Goal: Transaction & Acquisition: Purchase product/service

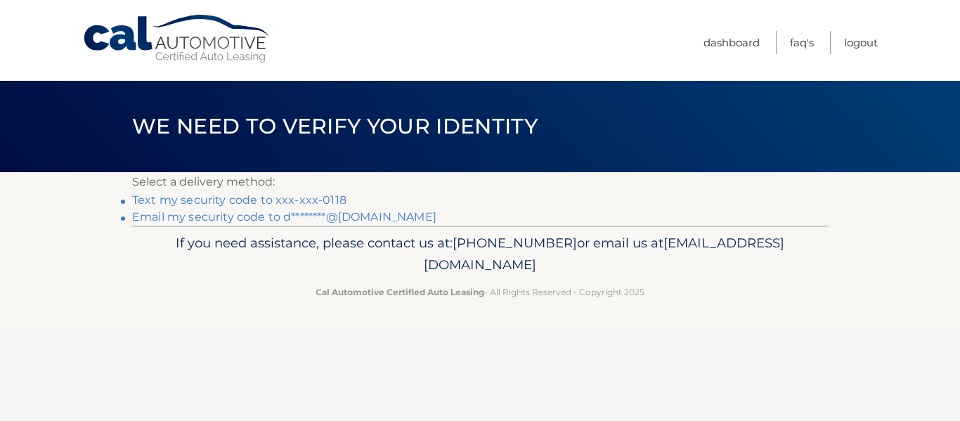
click at [231, 197] on link "Text my security code to xxx-xxx-0118" at bounding box center [239, 199] width 214 height 13
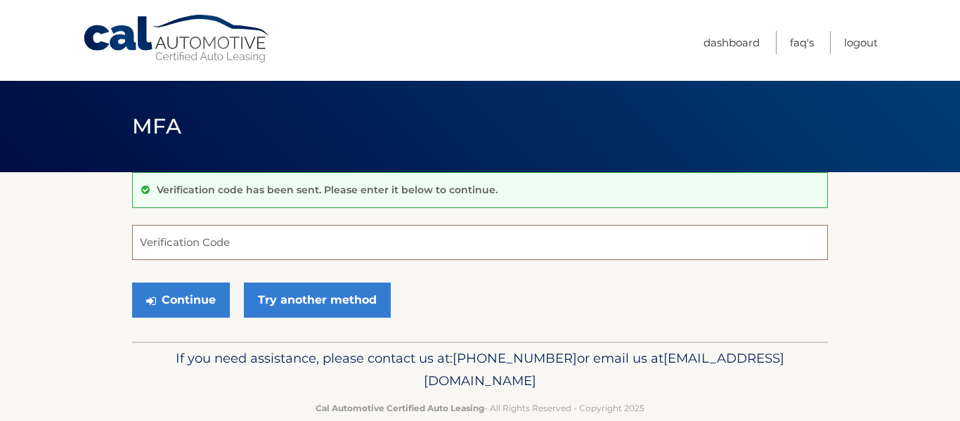
click at [203, 238] on input "Verification Code" at bounding box center [480, 242] width 696 height 35
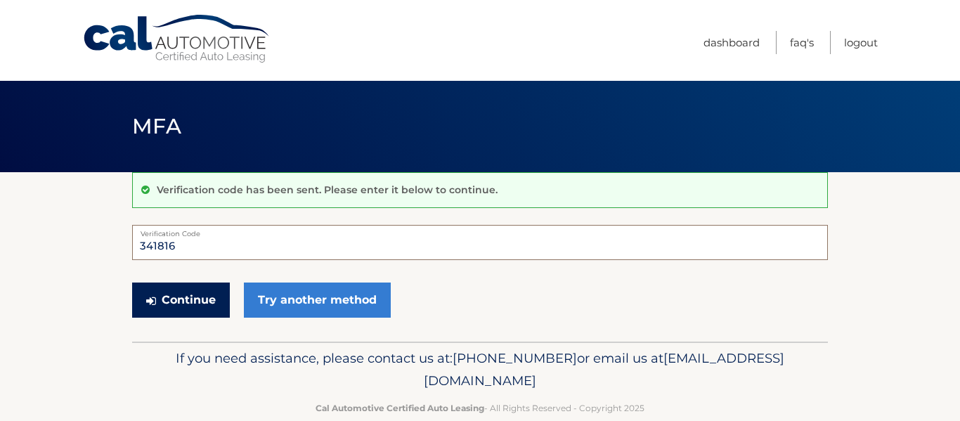
type input "341816"
click at [193, 288] on button "Continue" at bounding box center [181, 300] width 98 height 35
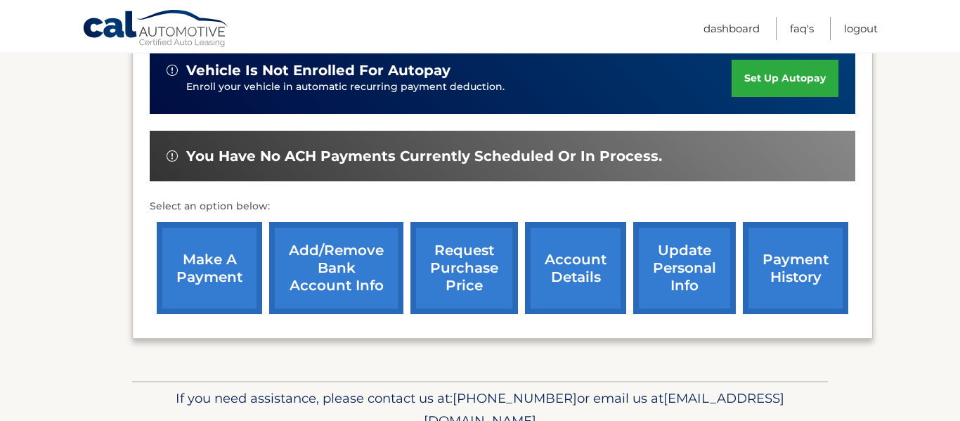
scroll to position [385, 0]
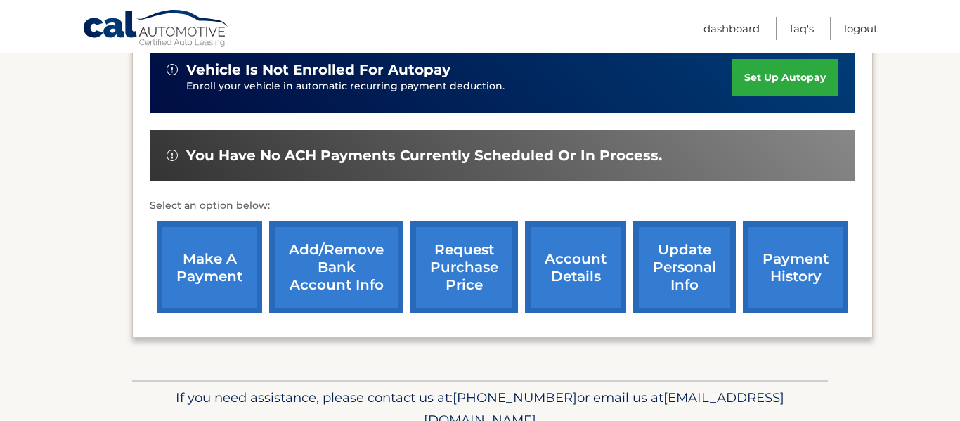
click at [215, 260] on link "make a payment" at bounding box center [209, 267] width 105 height 92
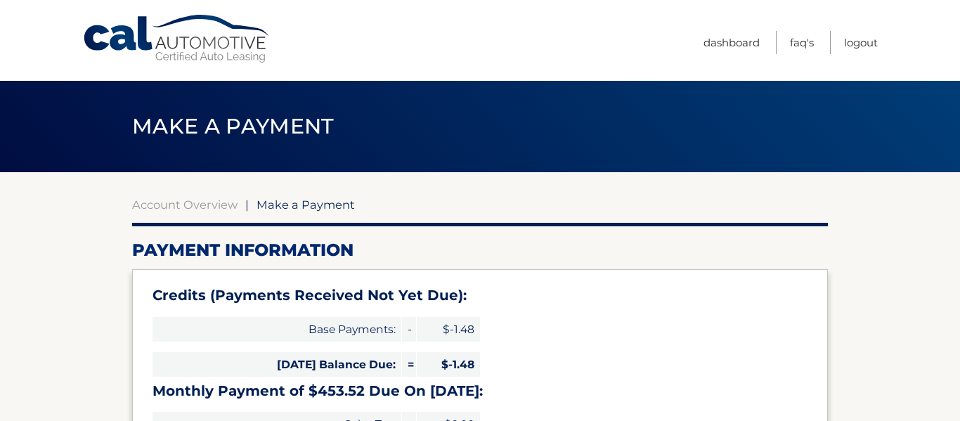
select select "MGI4YTA1NDQtYTY4MS00MmI4LWEzODMtN2Y4MGNlMzNmZmRi"
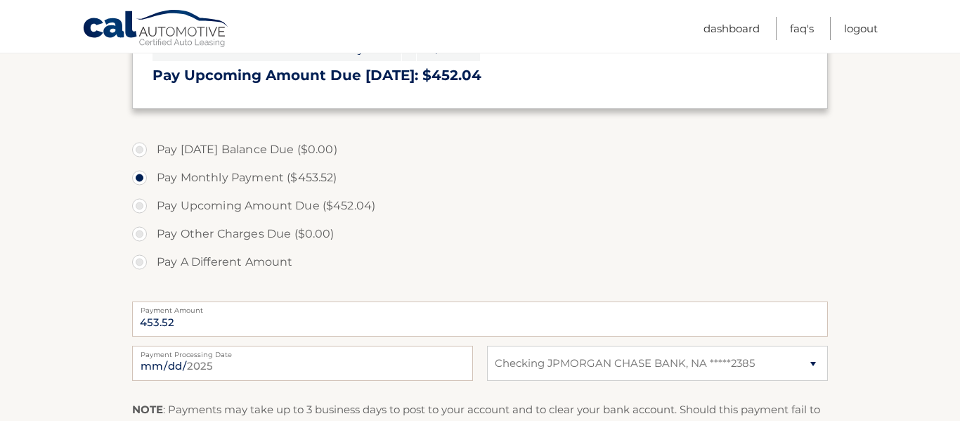
scroll to position [413, 0]
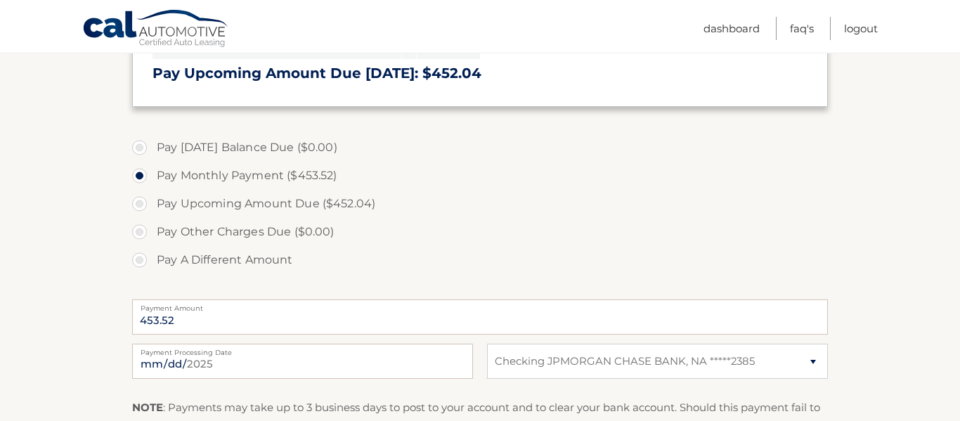
click at [143, 258] on label "Pay A Different Amount" at bounding box center [480, 260] width 696 height 28
click at [143, 258] on input "Pay A Different Amount" at bounding box center [145, 257] width 14 height 22
radio input "true"
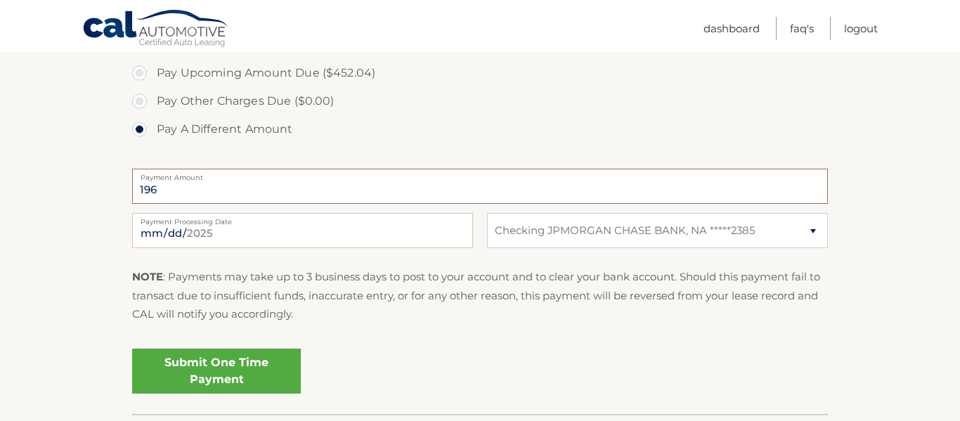
scroll to position [546, 0]
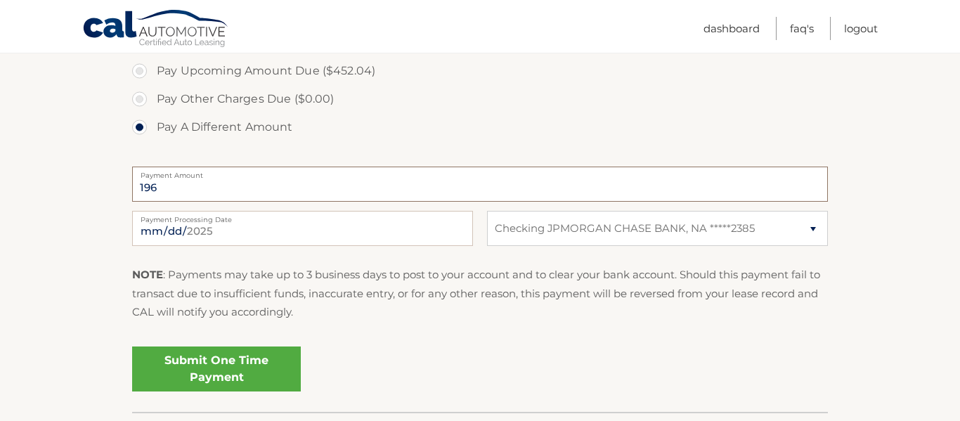
type input "196"
click at [807, 233] on select "Select Bank Account Checking JPMORGAN CHASE BANK, NA *****2385" at bounding box center [657, 228] width 341 height 35
select select
click at [487, 211] on select "Select Bank Account Checking JPMORGAN CHASE BANK, NA *****2385" at bounding box center [657, 228] width 341 height 35
click at [726, 216] on select "Select Bank Account Checking JPMORGAN CHASE BANK, NA *****2385" at bounding box center [657, 228] width 341 height 35
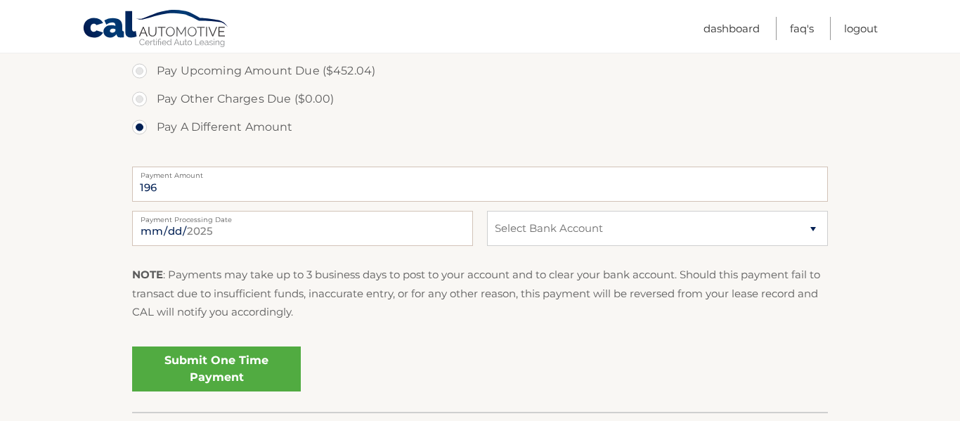
click at [603, 97] on label "Pay Other Charges Due ($0.00)" at bounding box center [480, 99] width 696 height 28
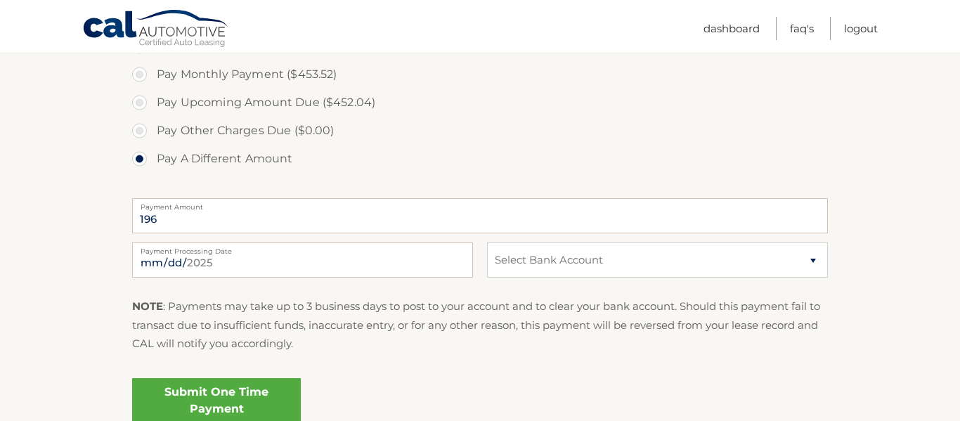
scroll to position [520, 0]
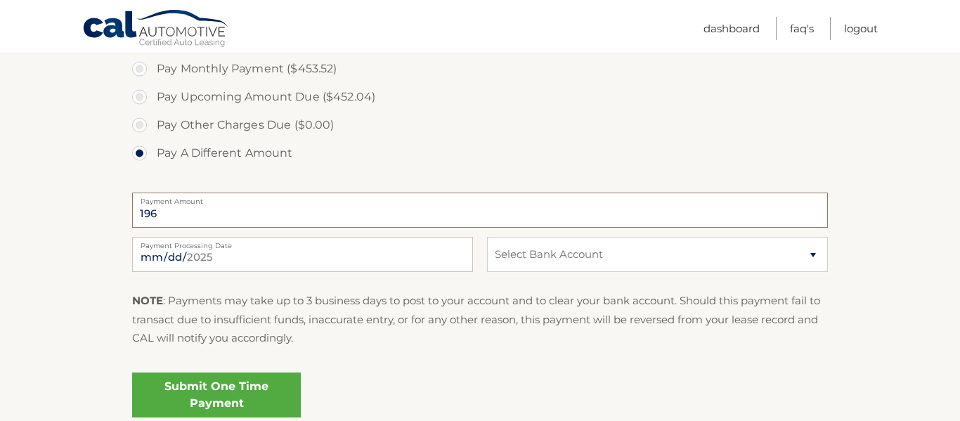
click at [449, 204] on input "196" at bounding box center [480, 210] width 696 height 35
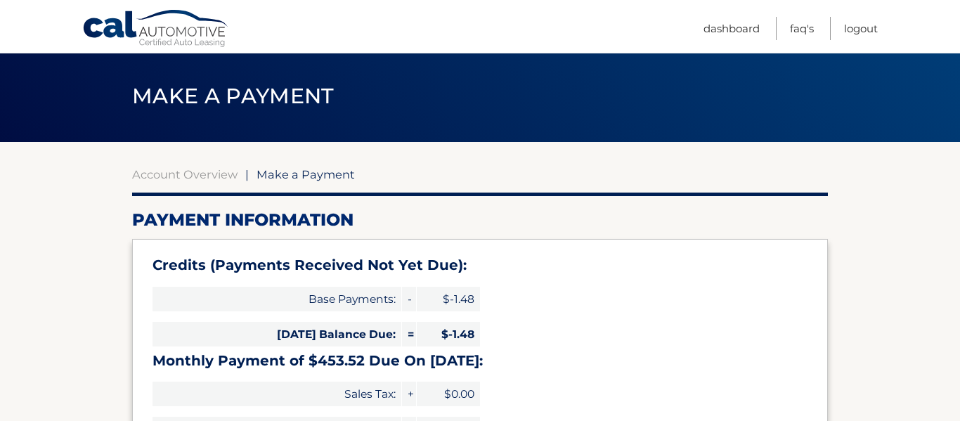
scroll to position [0, 0]
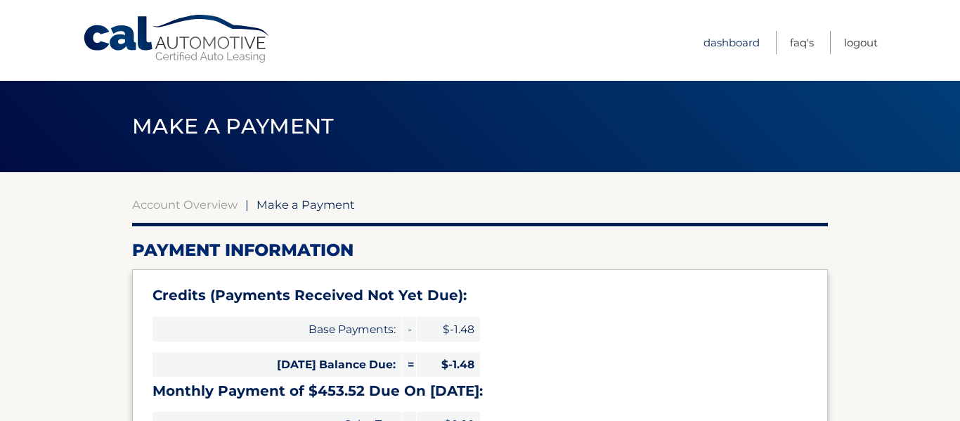
type input "197"
click at [721, 41] on link "Dashboard" at bounding box center [732, 42] width 56 height 23
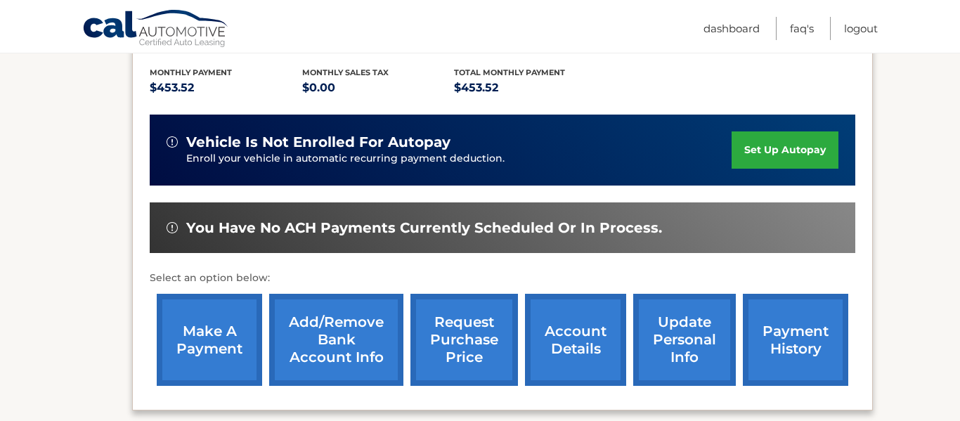
scroll to position [315, 0]
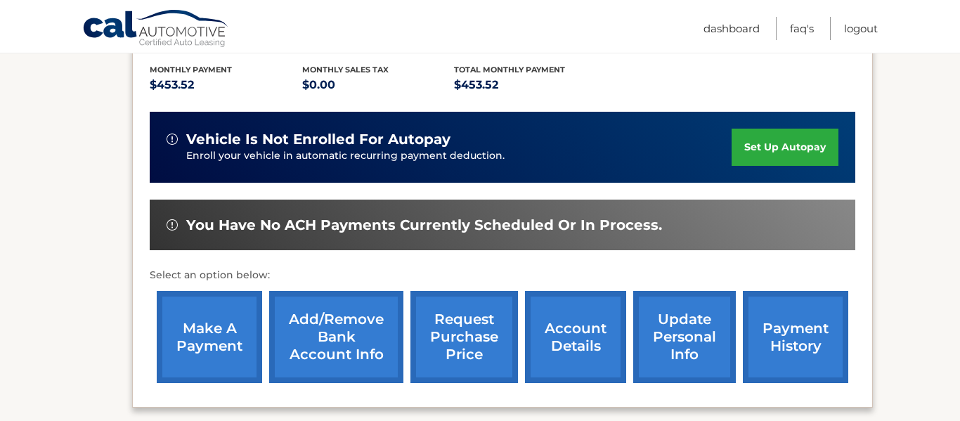
click at [350, 342] on link "Add/Remove bank account info" at bounding box center [336, 337] width 134 height 92
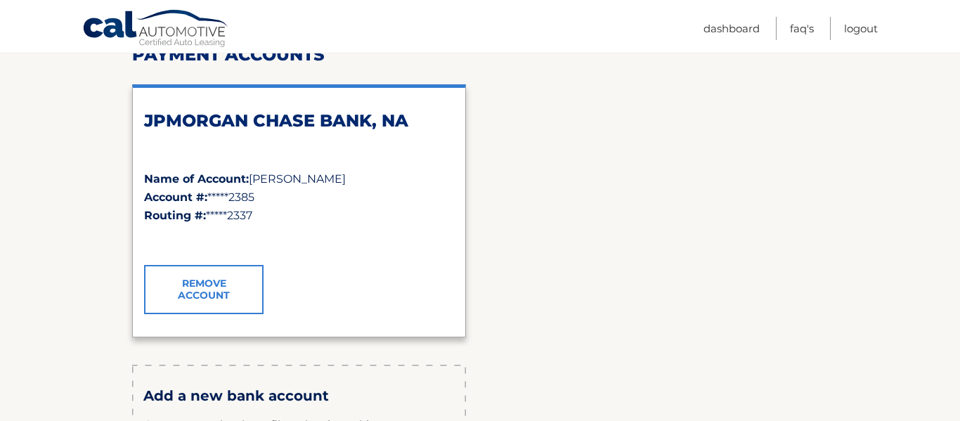
scroll to position [198, 0]
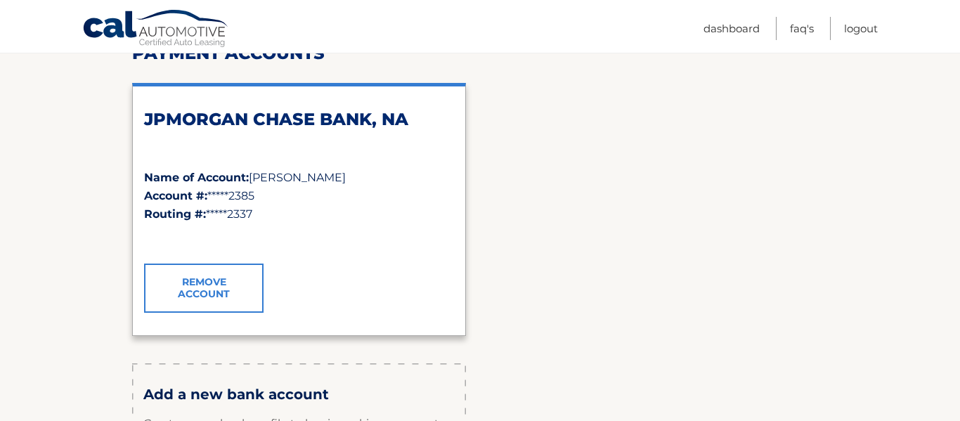
click at [210, 272] on link "Remove Account" at bounding box center [204, 288] width 120 height 49
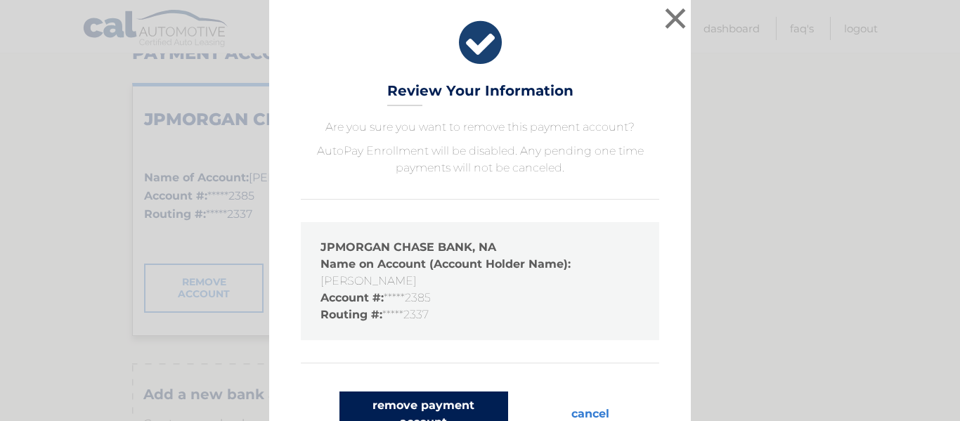
click at [349, 398] on button "remove payment account" at bounding box center [424, 414] width 169 height 45
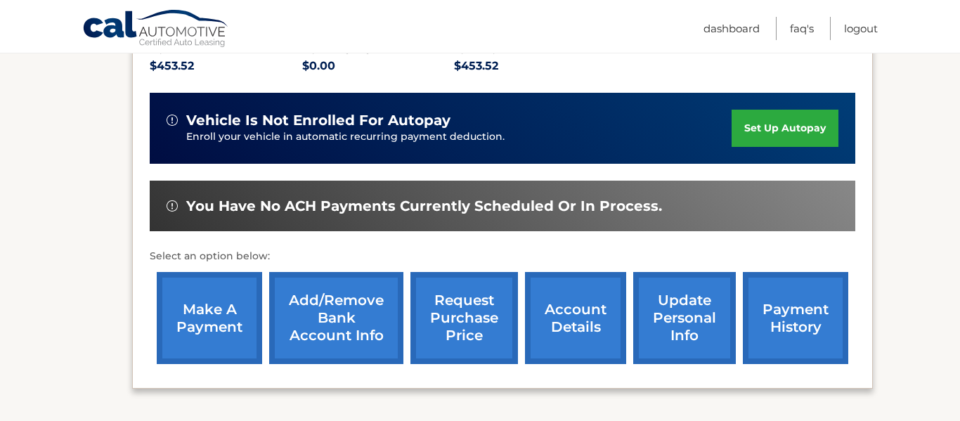
scroll to position [335, 0]
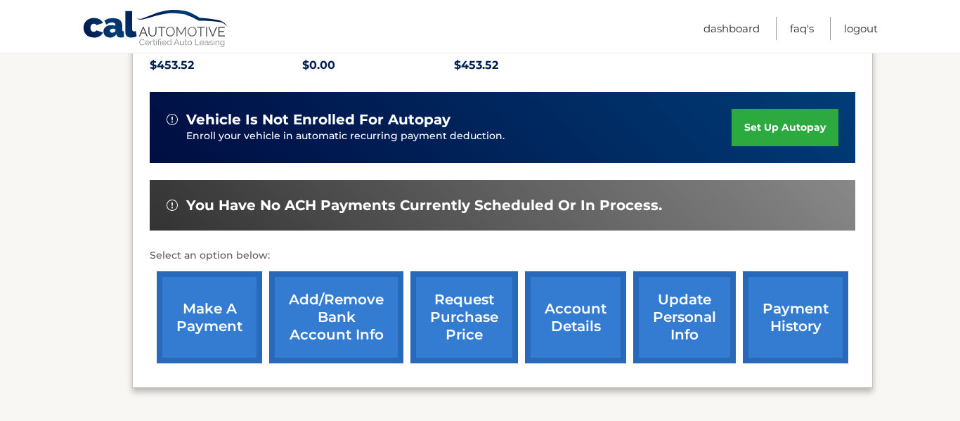
click at [356, 308] on link "Add/Remove bank account info" at bounding box center [336, 317] width 134 height 92
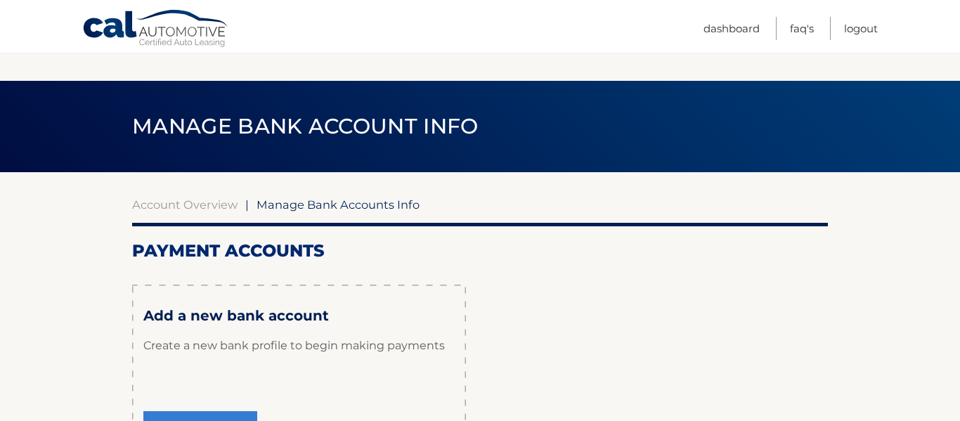
scroll to position [167, 0]
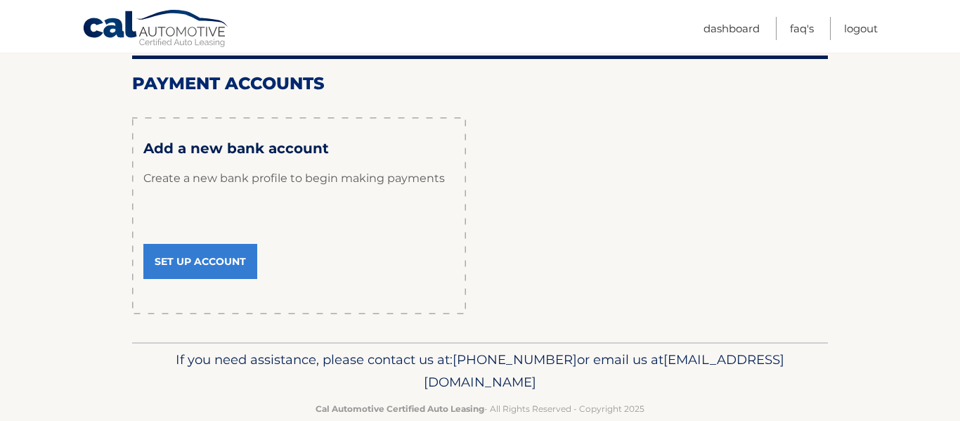
click at [179, 259] on link "Set Up Account" at bounding box center [200, 261] width 114 height 35
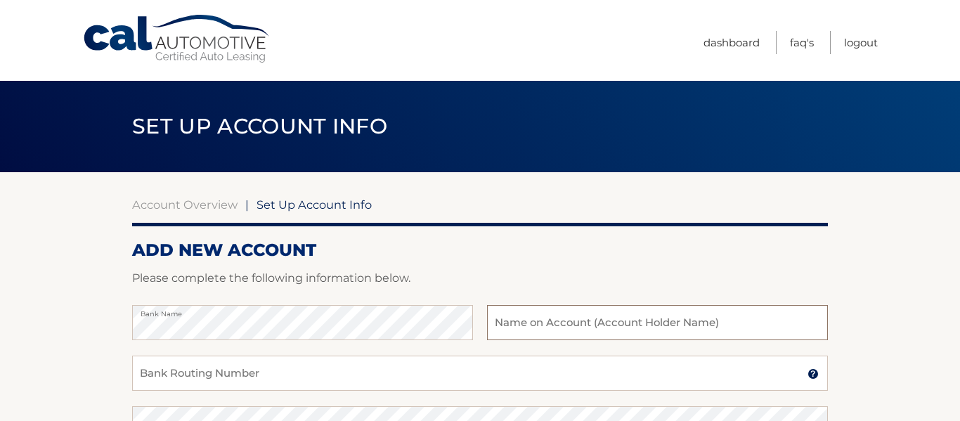
click at [570, 326] on input "text" at bounding box center [657, 322] width 341 height 35
type input "Jin Y wen"
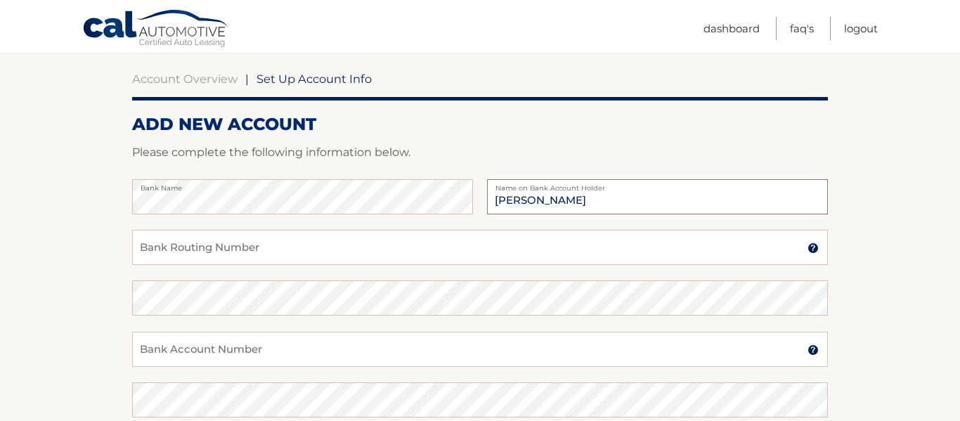
scroll to position [131, 0]
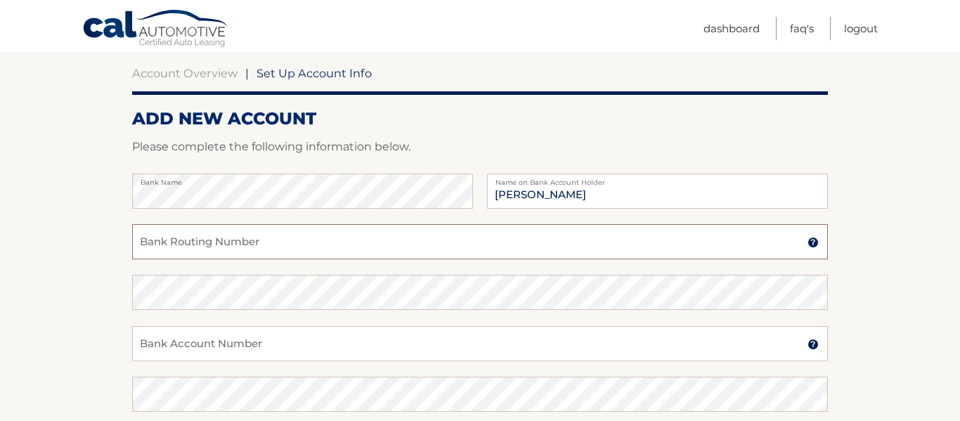
click at [368, 249] on input "Bank Routing Number" at bounding box center [480, 241] width 696 height 35
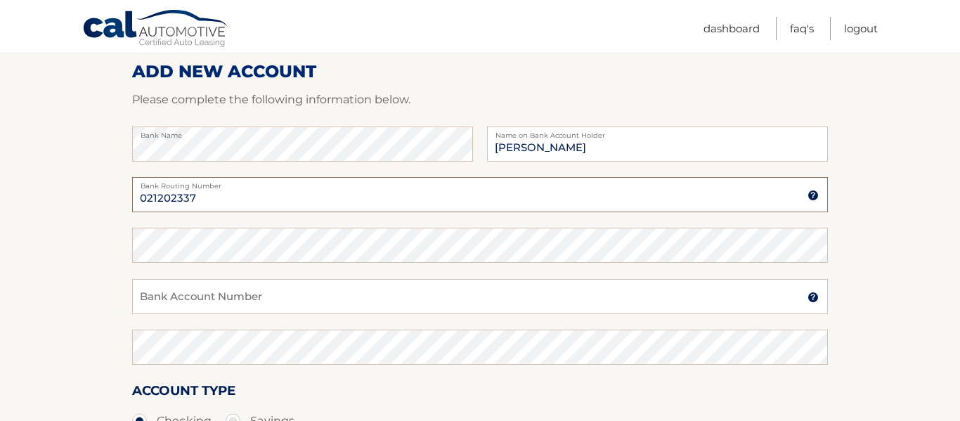
scroll to position [180, 0]
type input "021202337"
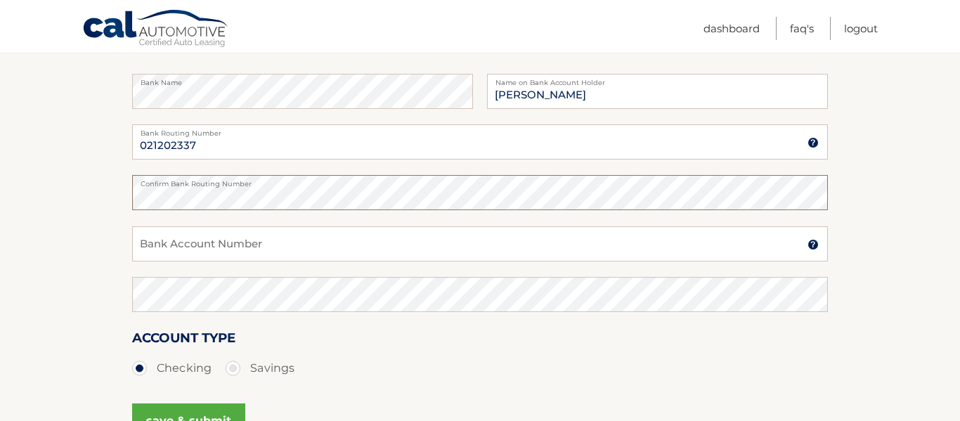
scroll to position [233, 0]
click at [158, 240] on input "Bank Account Number" at bounding box center [480, 241] width 696 height 35
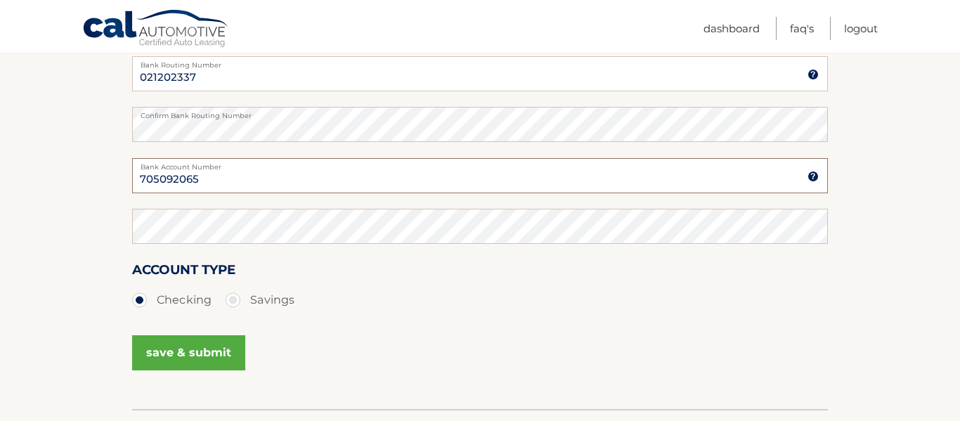
scroll to position [302, 0]
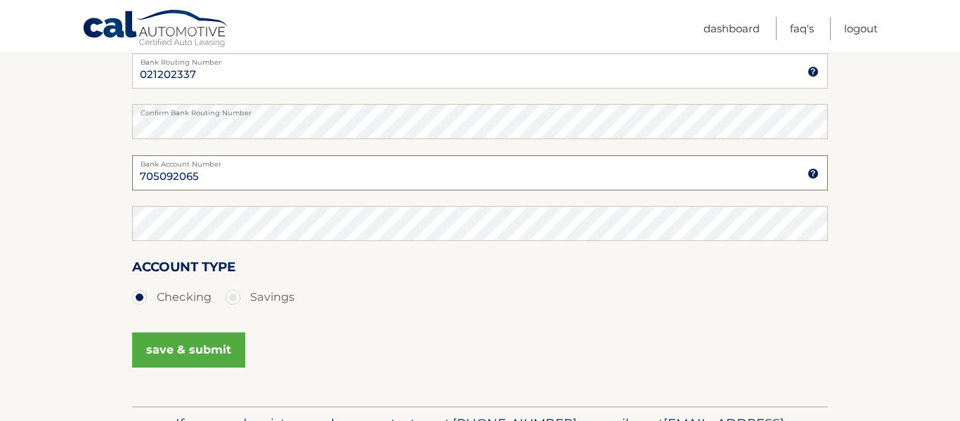
type input "705092065"
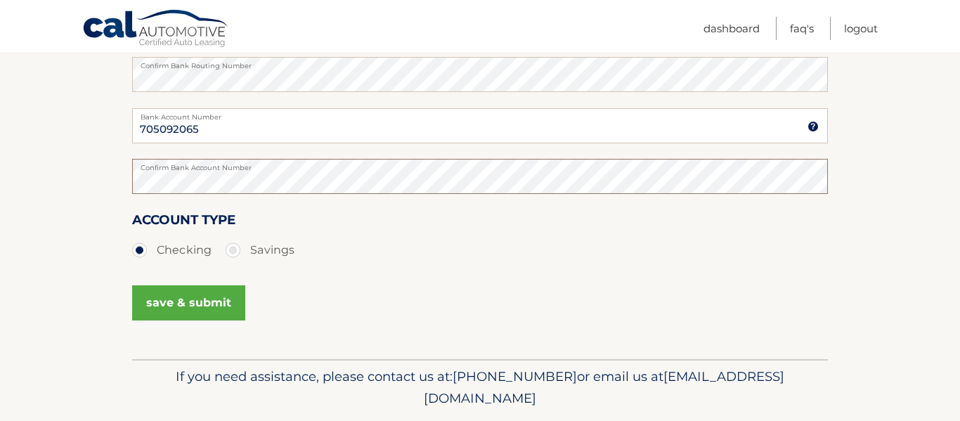
scroll to position [350, 0]
click at [158, 296] on button "save & submit" at bounding box center [188, 302] width 113 height 35
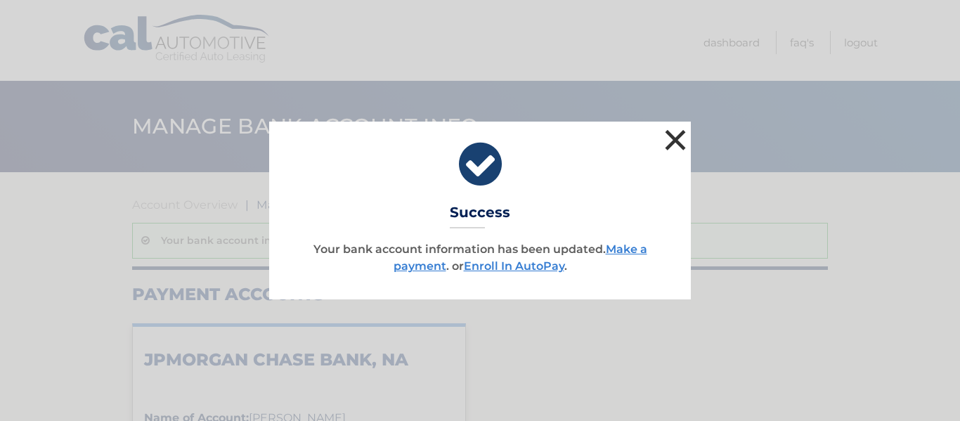
click at [679, 136] on button "×" at bounding box center [676, 140] width 28 height 28
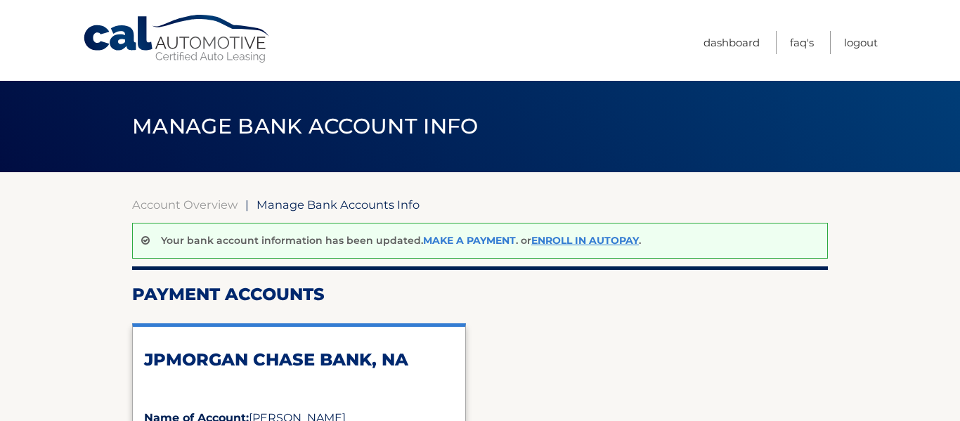
click at [473, 238] on link "Make a payment" at bounding box center [469, 240] width 93 height 13
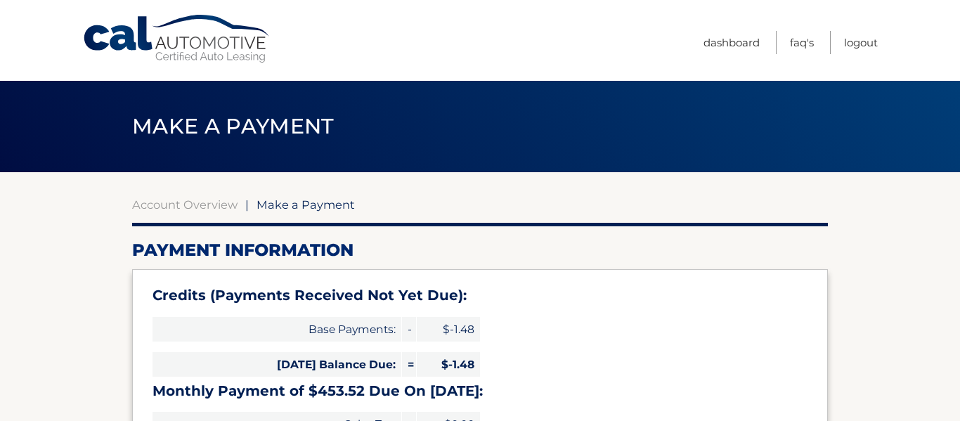
select select "MzFkM2JkMjMtOGQ1ZC00NWJhLWIyMzgtNWJiZTE1ZWRjMzM5"
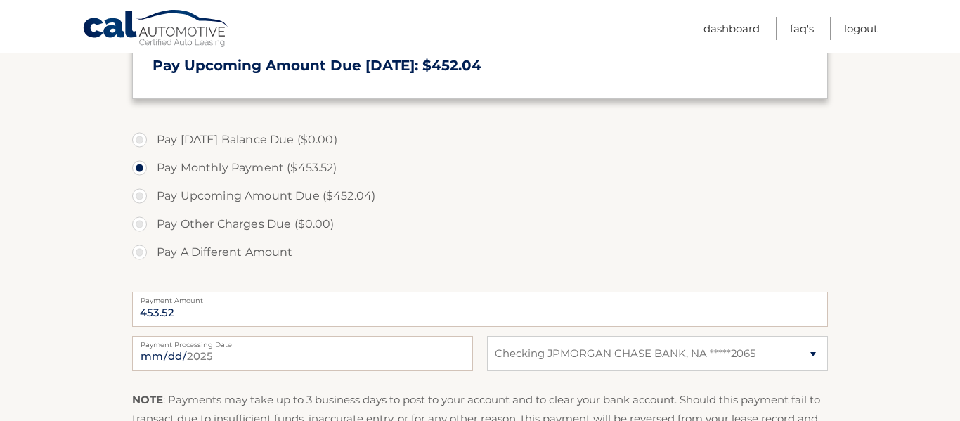
scroll to position [421, 0]
click at [145, 247] on label "Pay A Different Amount" at bounding box center [480, 252] width 696 height 28
click at [145, 247] on input "Pay A Different Amount" at bounding box center [145, 249] width 14 height 22
radio input "true"
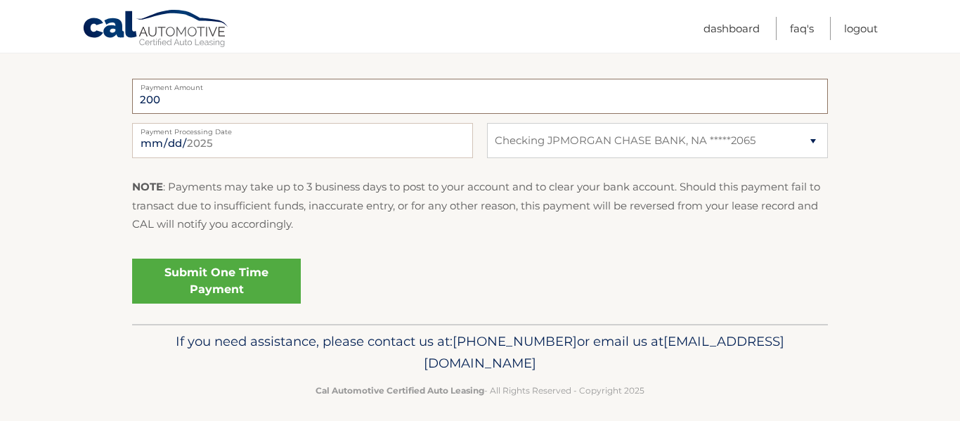
scroll to position [638, 0]
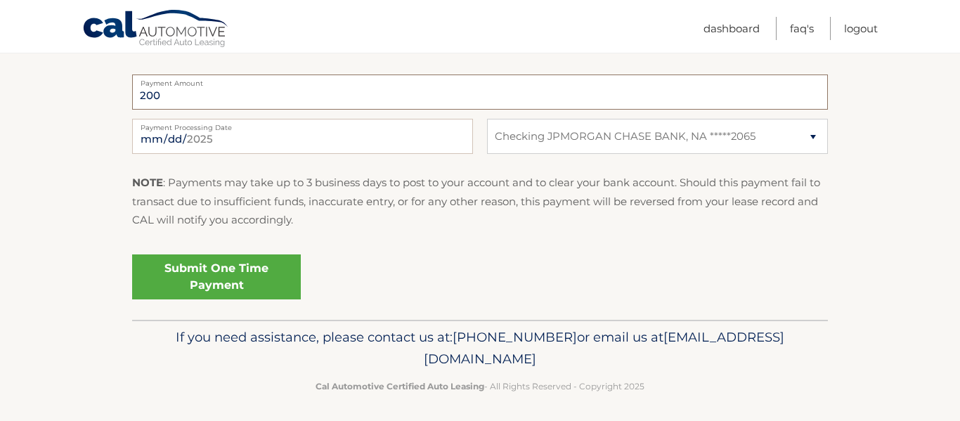
type input "200"
click at [252, 273] on link "Submit One Time Payment" at bounding box center [216, 277] width 169 height 45
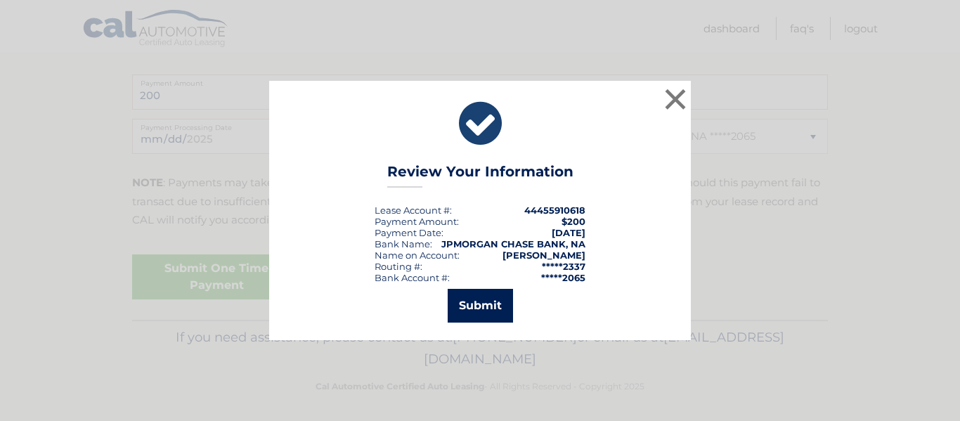
click at [474, 308] on button "Submit" at bounding box center [480, 306] width 65 height 34
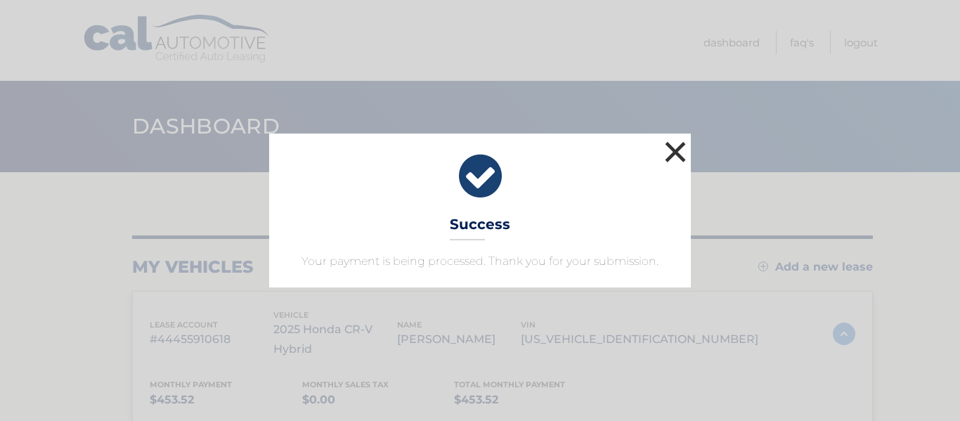
click at [669, 146] on button "×" at bounding box center [676, 152] width 28 height 28
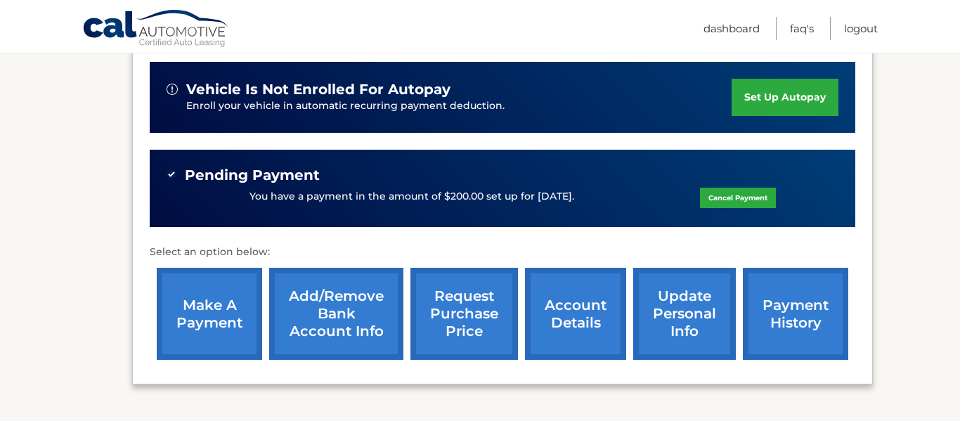
scroll to position [368, 0]
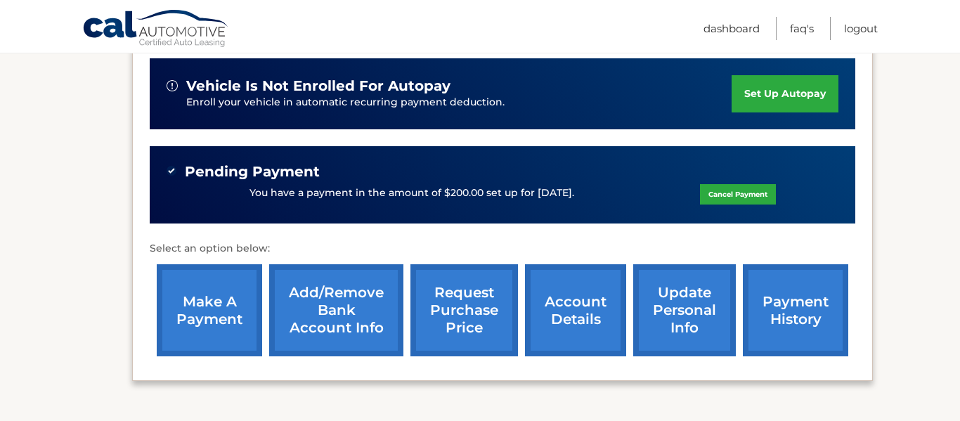
click at [200, 304] on link "make a payment" at bounding box center [209, 310] width 105 height 92
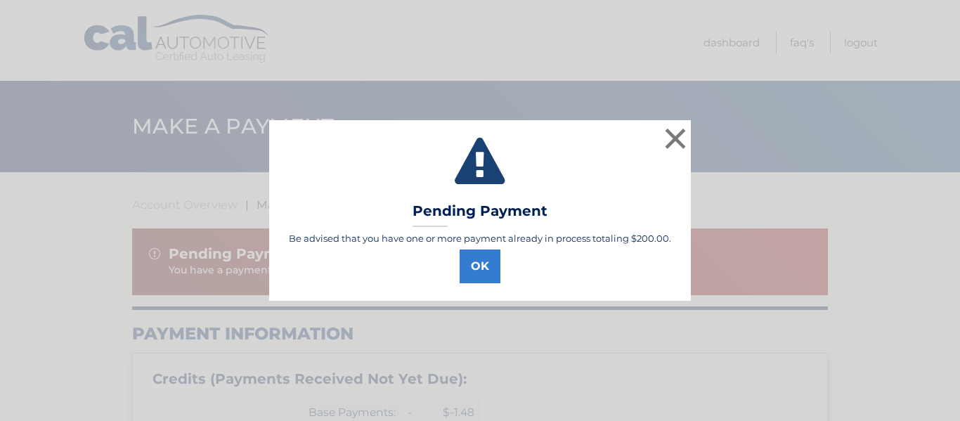
select select "MzFkM2JkMjMtOGQ1ZC00NWJhLWIyMzgtNWJiZTE1ZWRjMzM5"
click at [473, 264] on button "OK" at bounding box center [480, 267] width 41 height 34
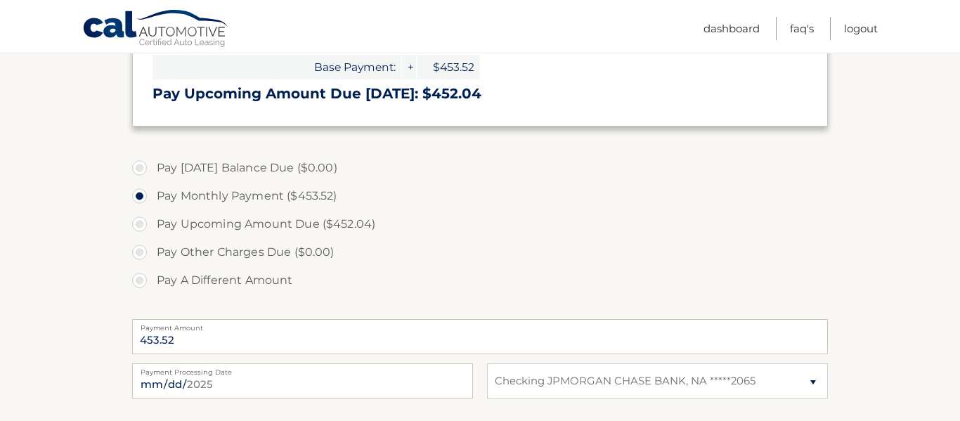
scroll to position [479, 0]
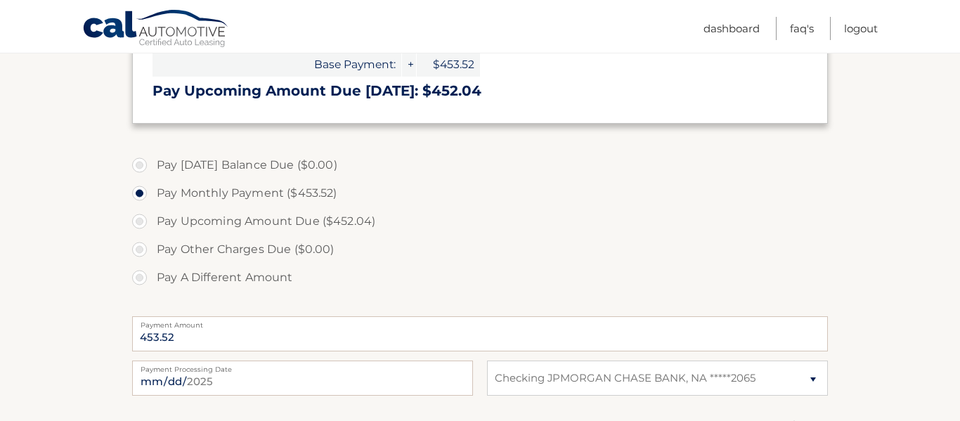
click at [140, 277] on label "Pay A Different Amount" at bounding box center [480, 278] width 696 height 28
click at [140, 277] on input "Pay A Different Amount" at bounding box center [145, 275] width 14 height 22
radio input "true"
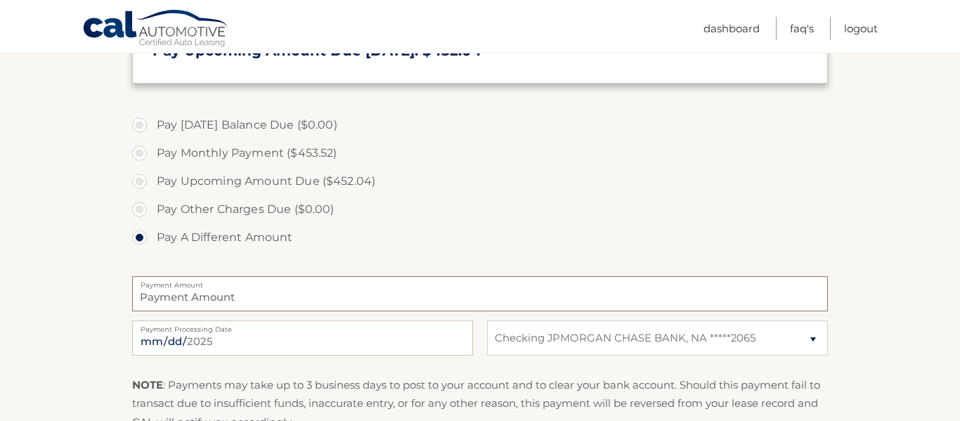
scroll to position [522, 0]
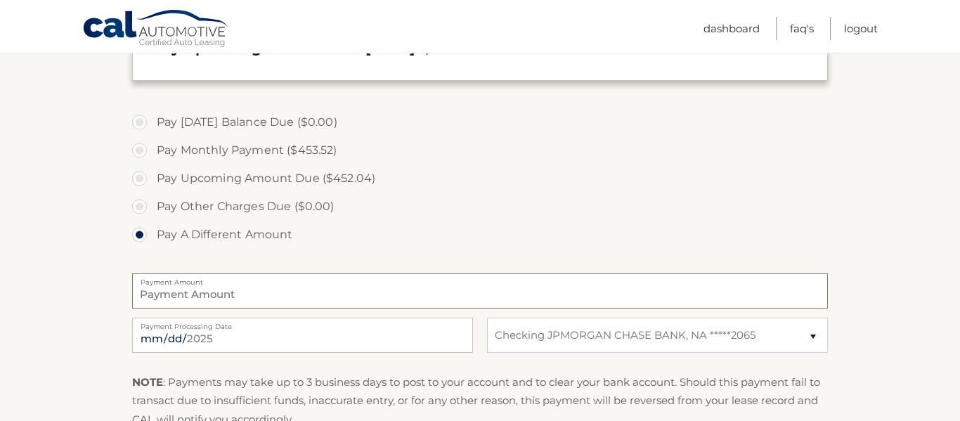
click at [286, 290] on input "Payment Amount" at bounding box center [480, 290] width 696 height 35
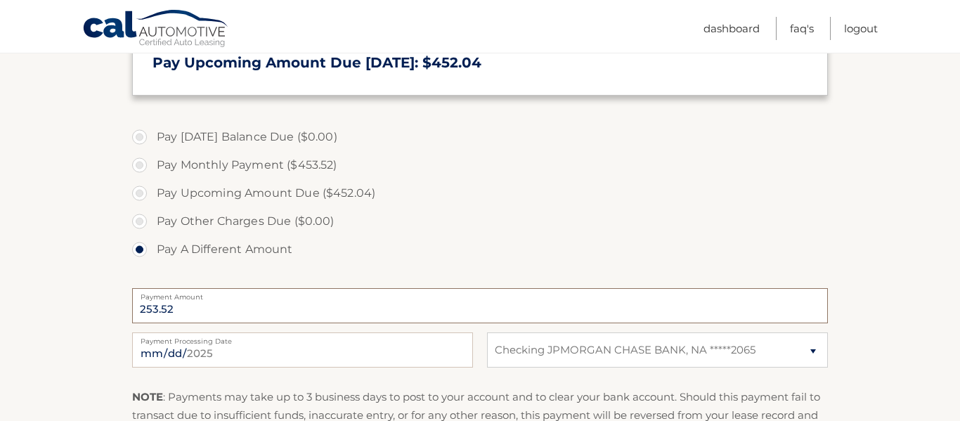
scroll to position [508, 0]
type input "253.52"
click at [207, 350] on input "2025-09-30" at bounding box center [302, 348] width 341 height 35
type input "2025-10-13"
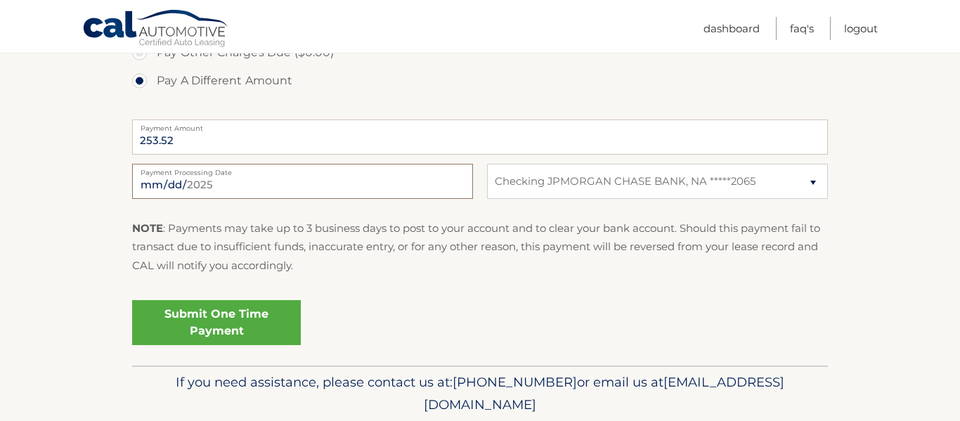
scroll to position [678, 0]
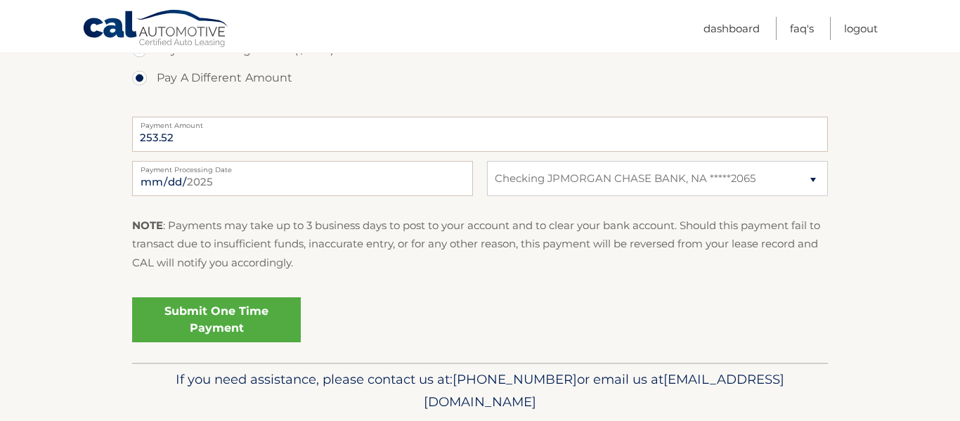
click at [233, 316] on link "Submit One Time Payment" at bounding box center [216, 319] width 169 height 45
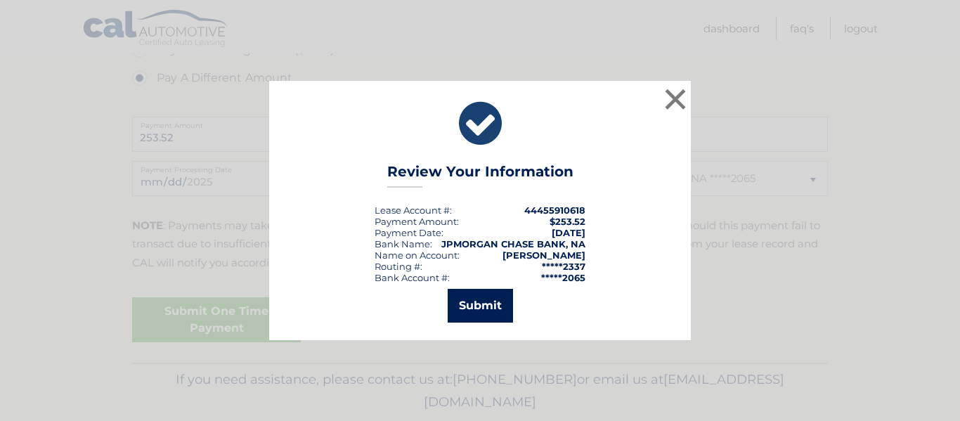
click at [471, 303] on button "Submit" at bounding box center [480, 306] width 65 height 34
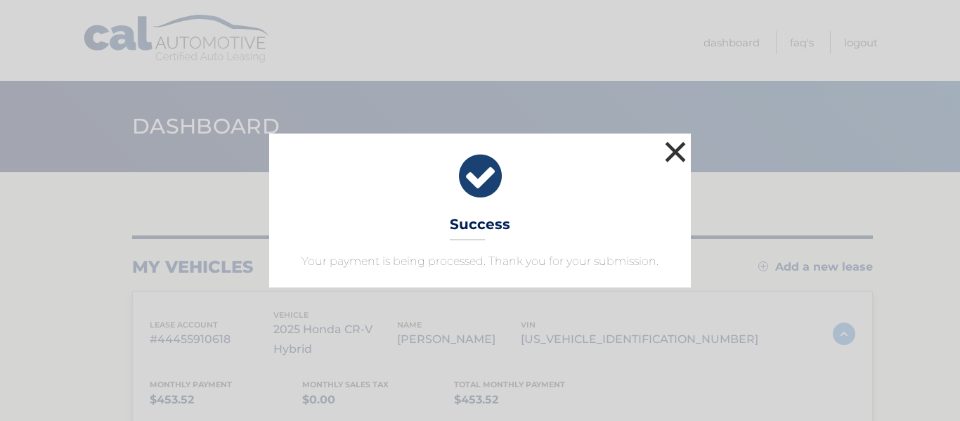
click at [675, 146] on button "×" at bounding box center [676, 152] width 28 height 28
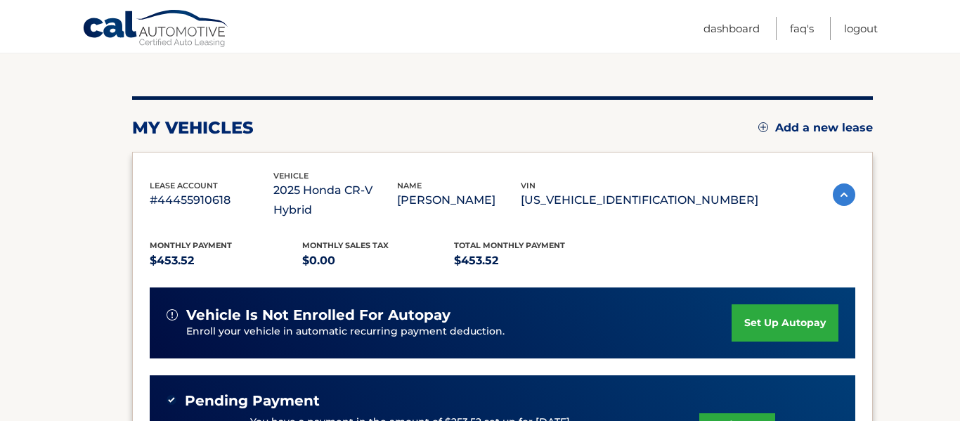
scroll to position [484, 0]
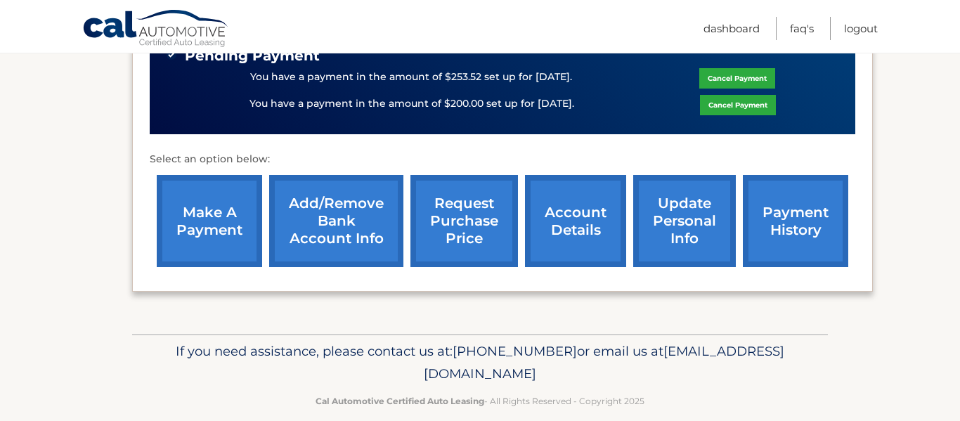
click at [842, 189] on link "payment history" at bounding box center [795, 221] width 105 height 92
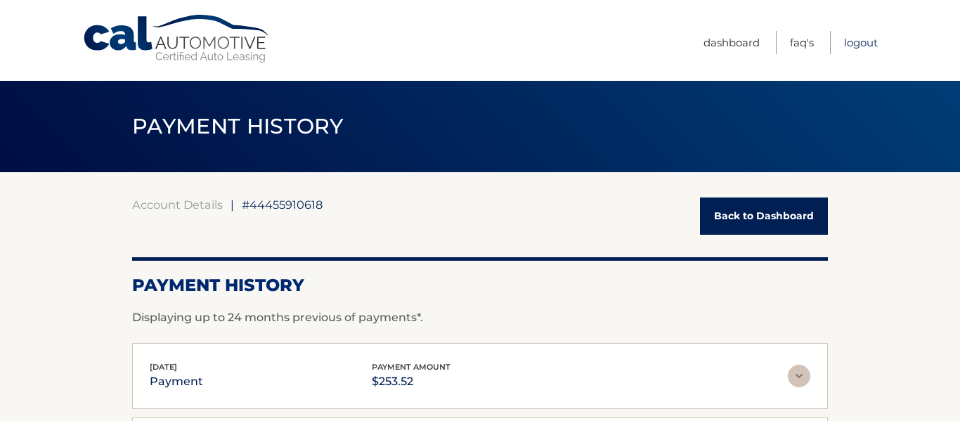
click at [849, 38] on link "Logout" at bounding box center [861, 42] width 34 height 23
